Goal: Task Accomplishment & Management: Use online tool/utility

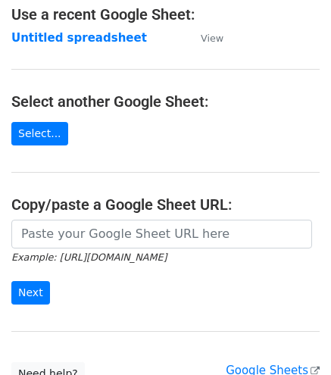
scroll to position [115, 0]
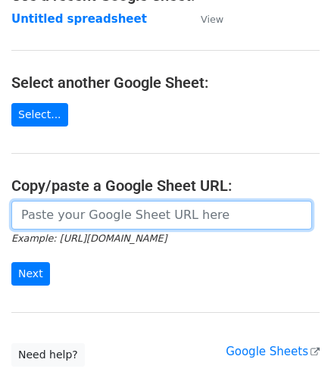
click at [76, 204] on input "url" at bounding box center [161, 215] width 301 height 29
paste input "[URL][DOMAIN_NAME]"
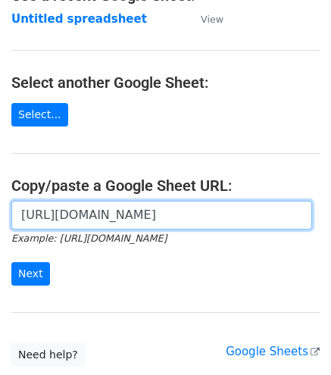
scroll to position [0, 329]
type input "[URL][DOMAIN_NAME]"
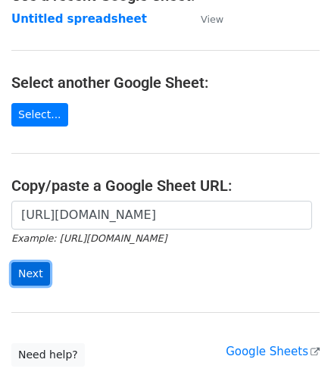
scroll to position [0, 0]
click at [22, 266] on input "Next" at bounding box center [30, 273] width 39 height 23
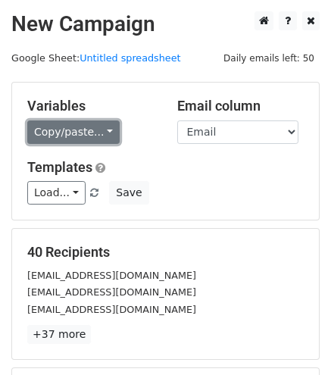
click at [50, 134] on link "Copy/paste..." at bounding box center [73, 131] width 92 height 23
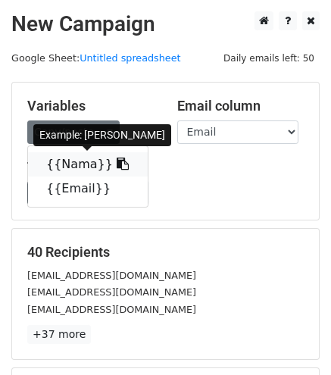
click at [76, 164] on link "{{Nama}}" at bounding box center [88, 164] width 120 height 24
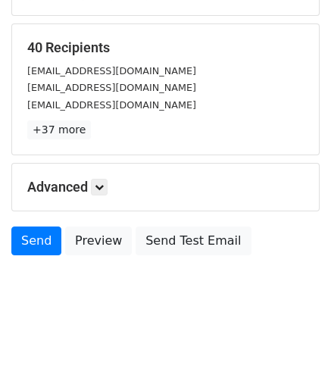
scroll to position [210, 0]
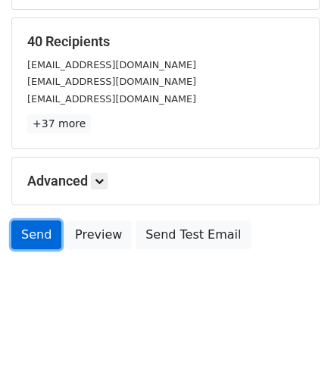
click at [29, 220] on link "Send" at bounding box center [36, 234] width 50 height 29
